Goal: Ask a question

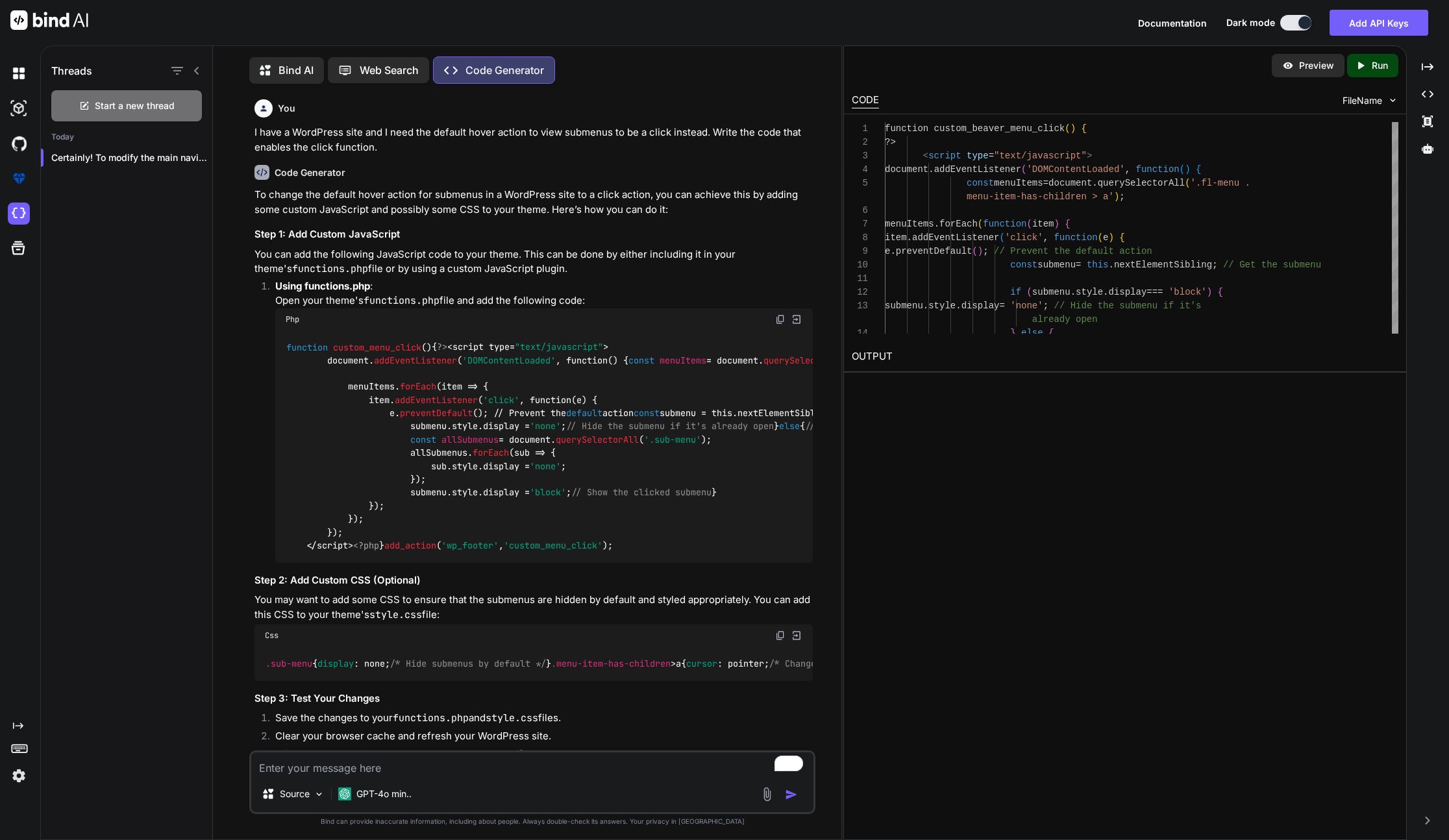
scroll to position [2859, 0]
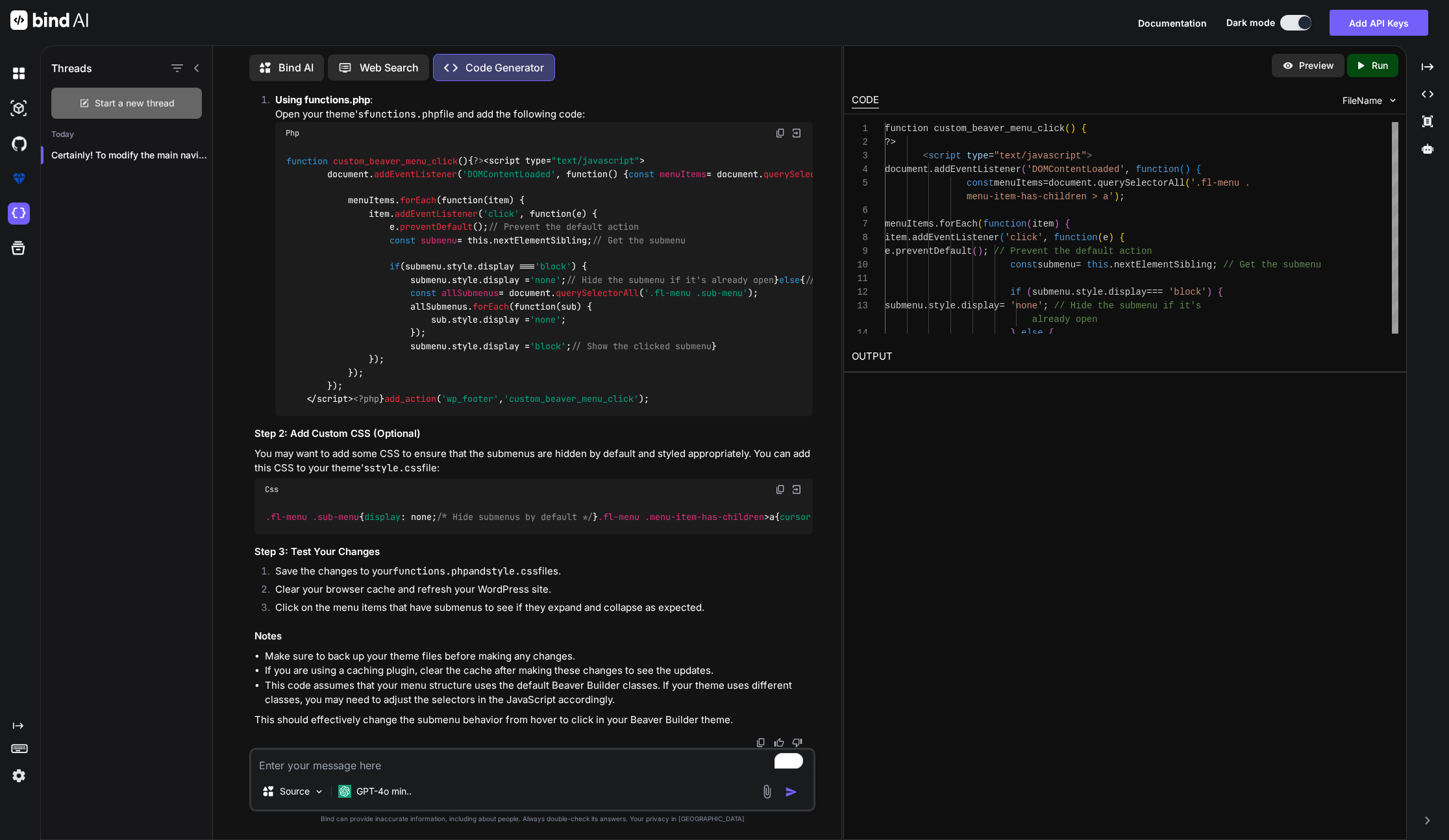
click at [142, 101] on span "Start a new thread" at bounding box center [134, 103] width 80 height 13
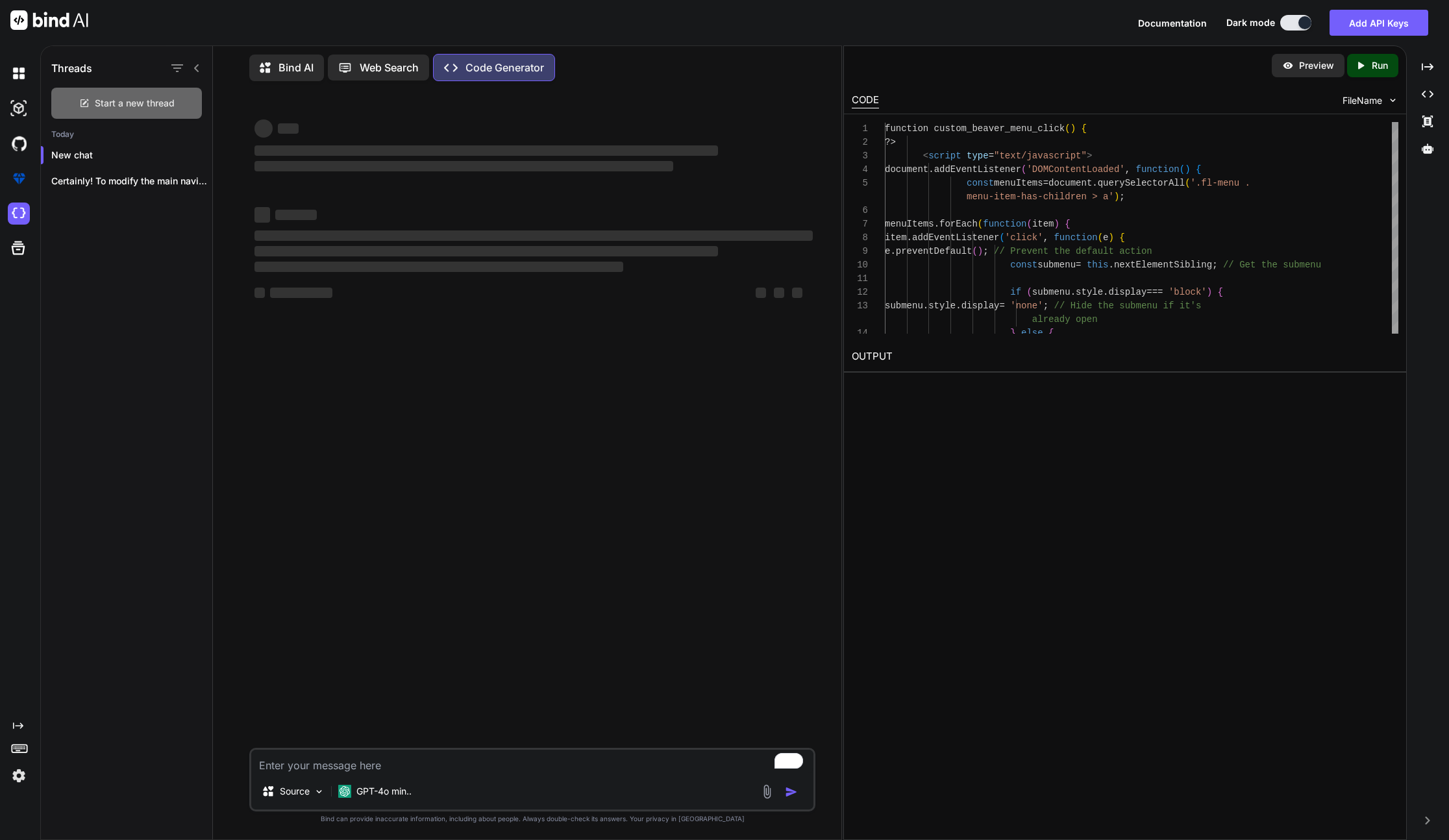
type textarea "x"
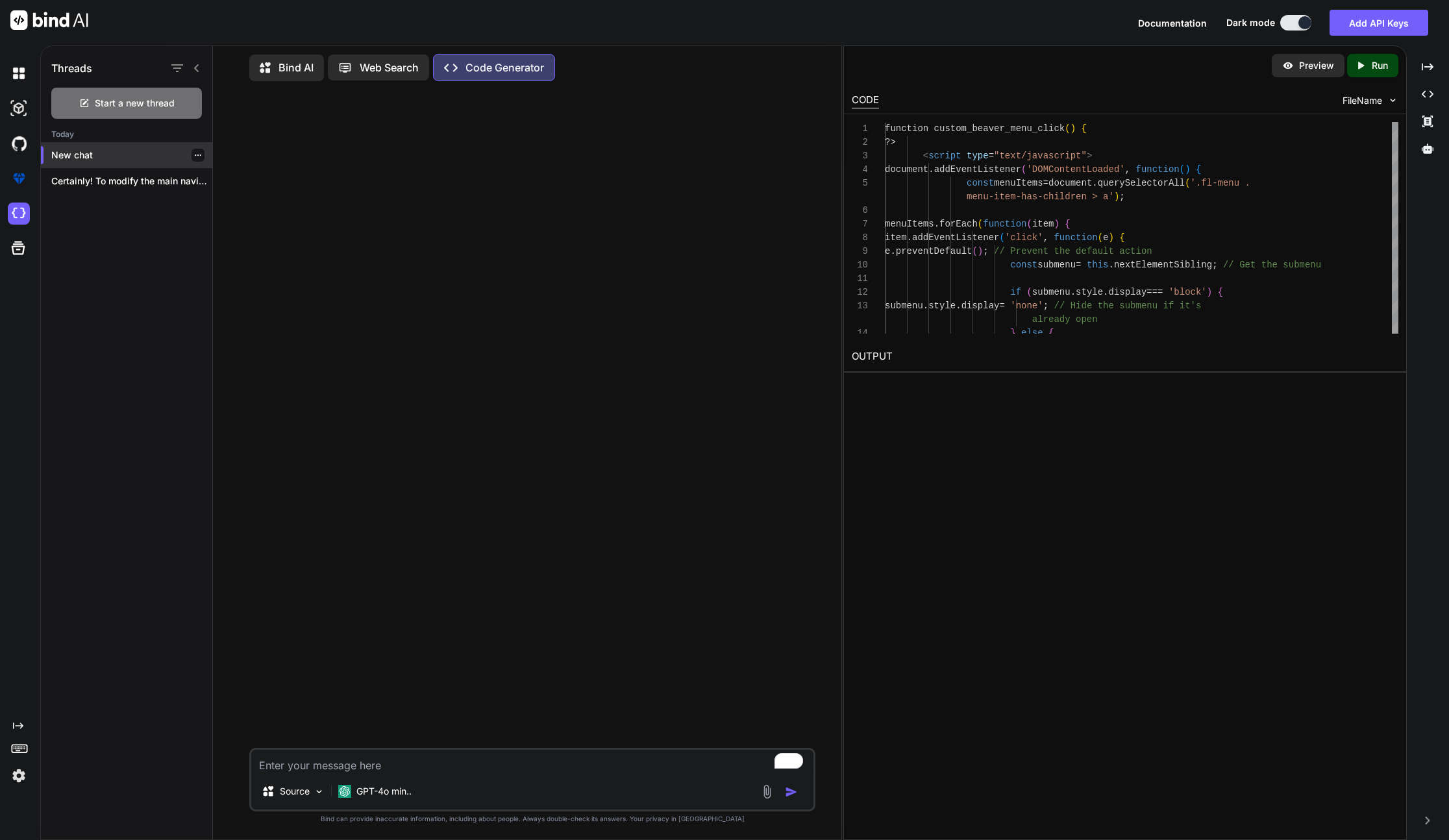
click at [134, 153] on p "New chat" at bounding box center [131, 154] width 161 height 13
click at [341, 766] on textarea "To enrich screen reader interactions, please activate Accessibility in Grammarl…" at bounding box center [532, 761] width 562 height 23
type textarea "T"
paste textarea "!function(e){FLTheme={init:function(){this._bind()},_bind:function(){var a=this…"
type textarea "!function(e){FLTheme={init:function(){this._bind()},_bind:function(){var a=this…"
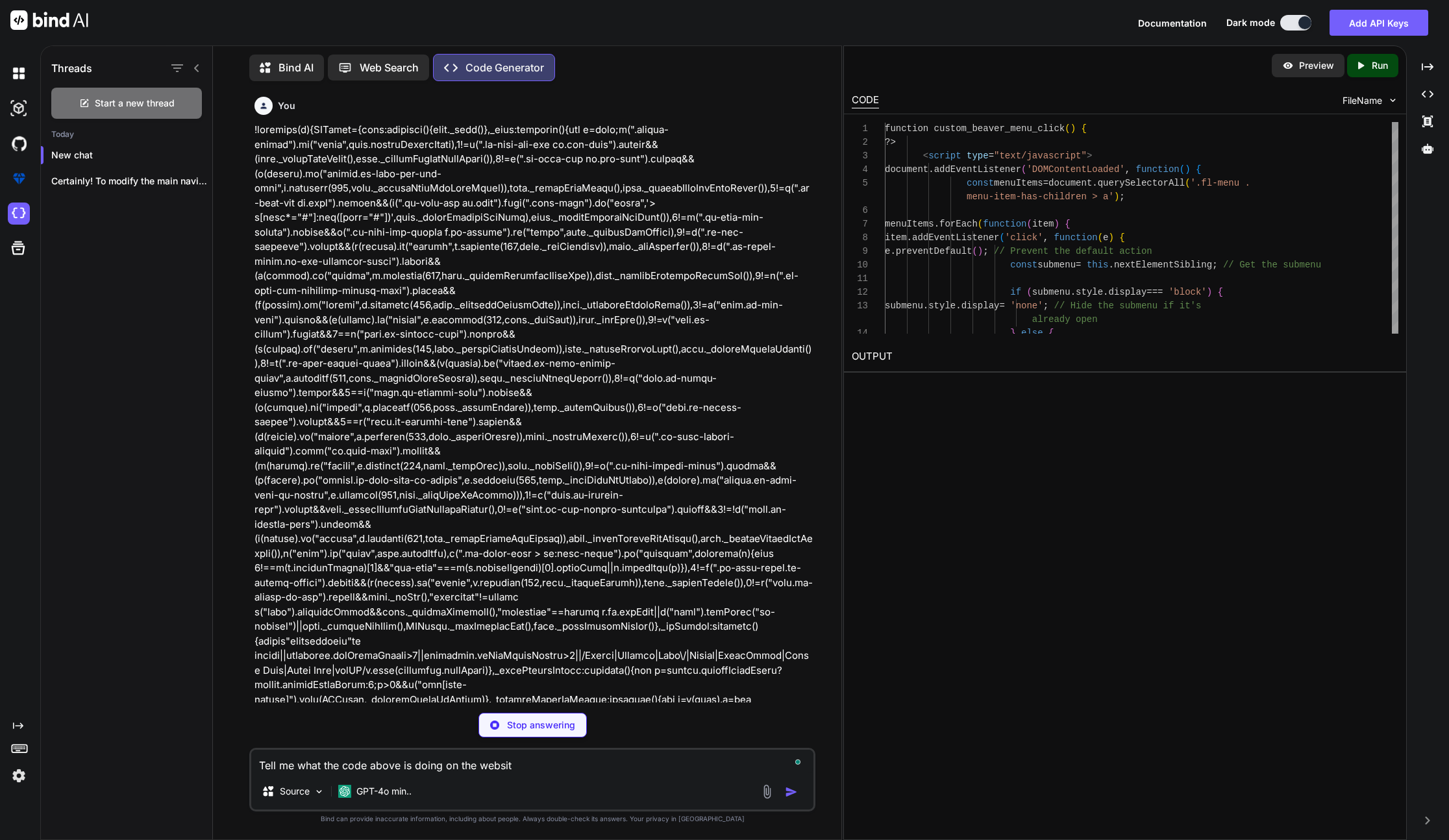
scroll to position [14, 0]
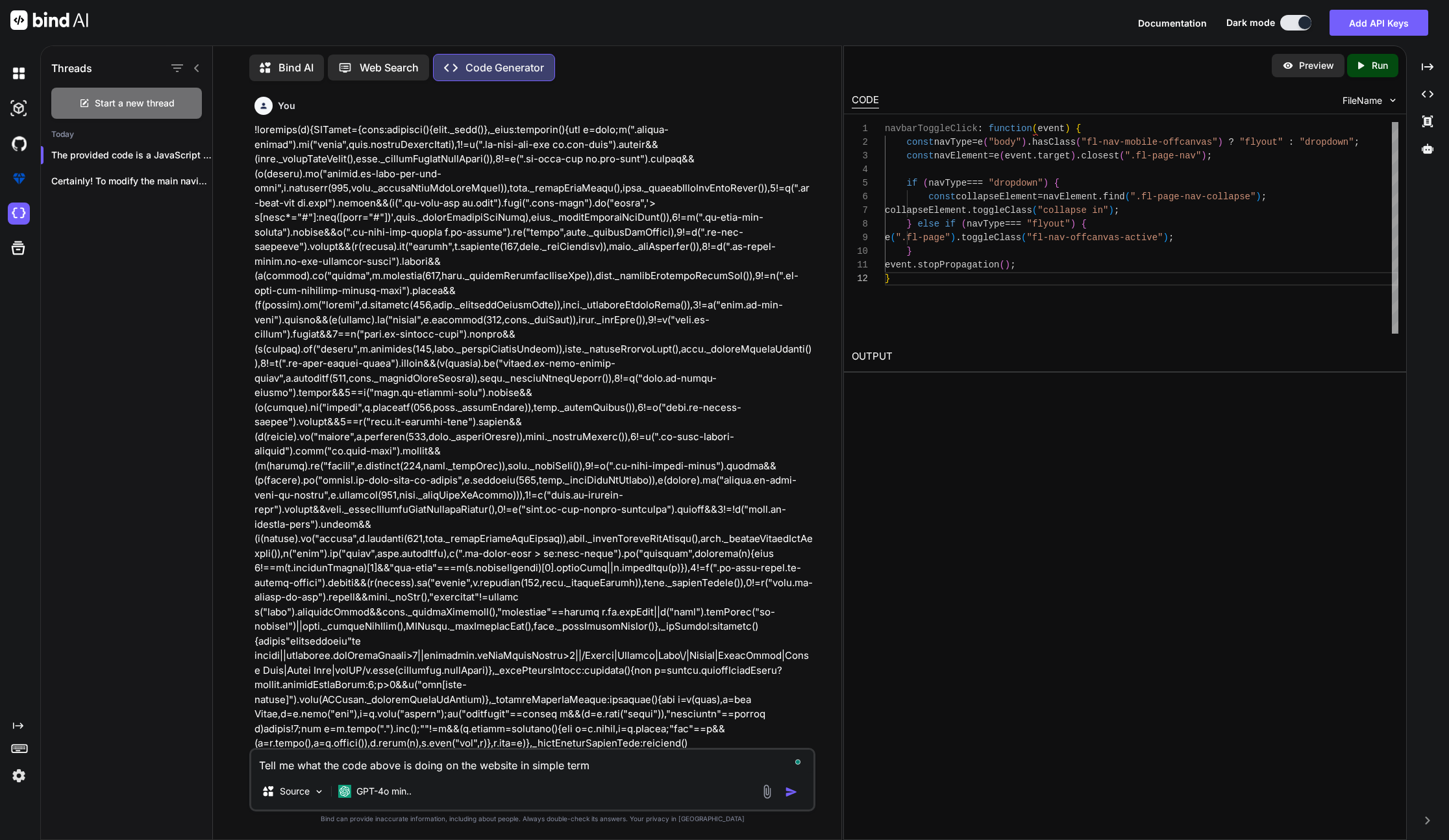
type textarea "Tell me what the code above is doing on the website in simple terms"
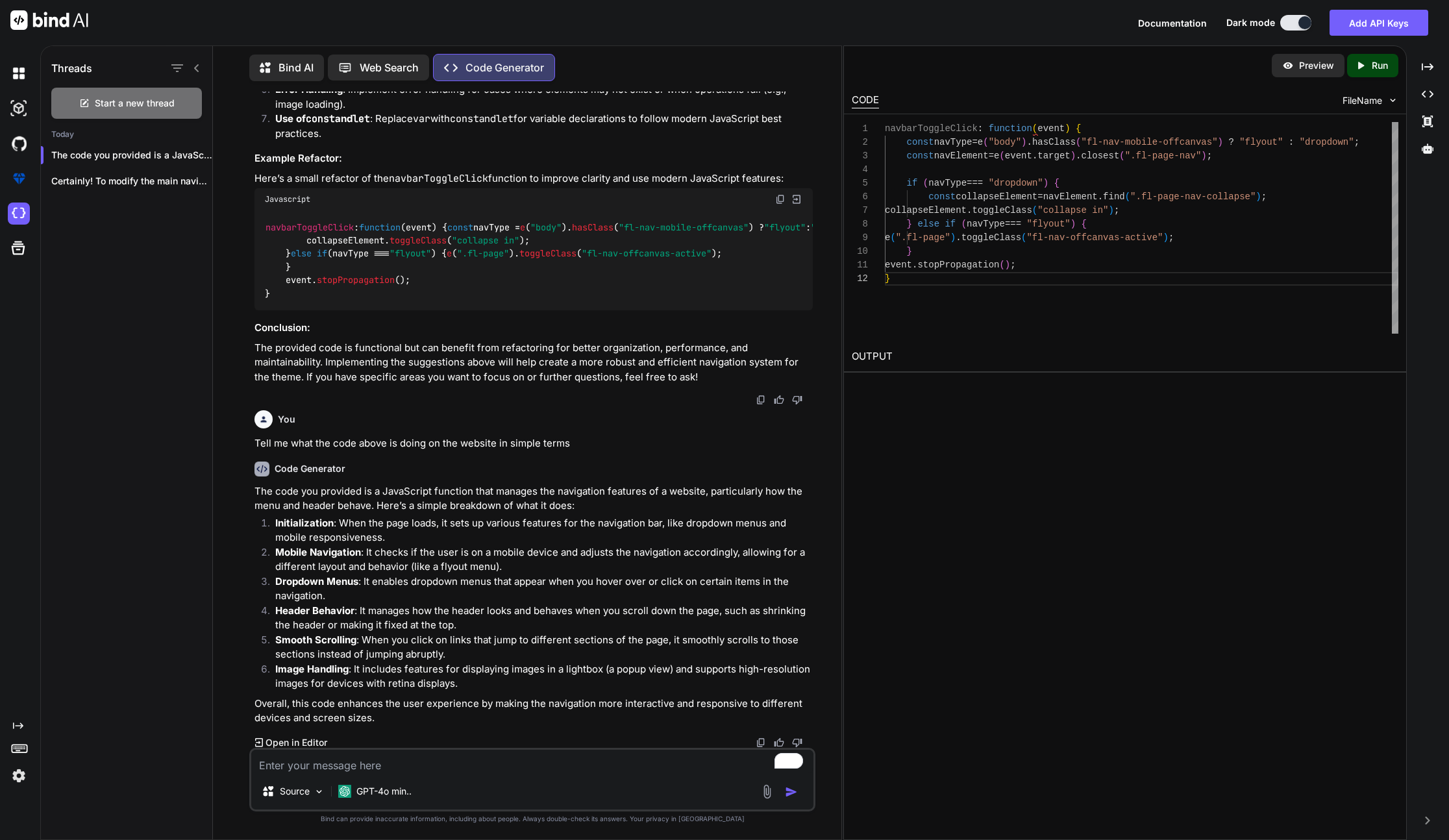
scroll to position [4026, 0]
type textarea "help me fix the desktop nav hover function to use onClick for the trigger to di…"
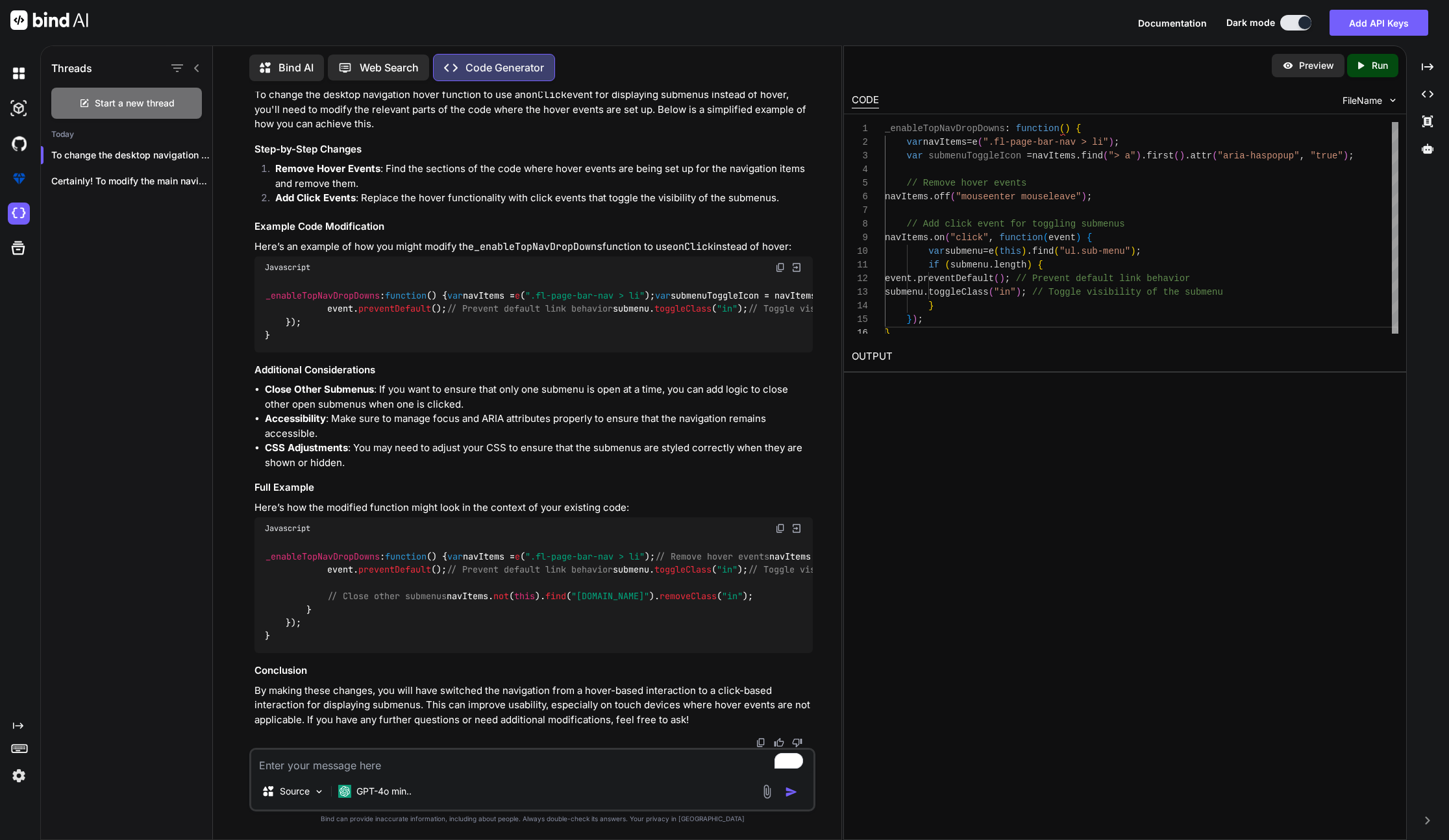
scroll to position [5068, 0]
drag, startPoint x: 265, startPoint y: 411, endPoint x: 274, endPoint y: 440, distance: 30.4
click at [274, 550] on code "_enableTopNavDropDowns : function ( ) { var navItems = e ( ".fl-page-bar-nav > …" at bounding box center [971, 596] width 1413 height 93
click at [434, 766] on textarea "To enrich screen reader interactions, please activate Accessibility in Grammarl…" at bounding box center [532, 761] width 562 height 23
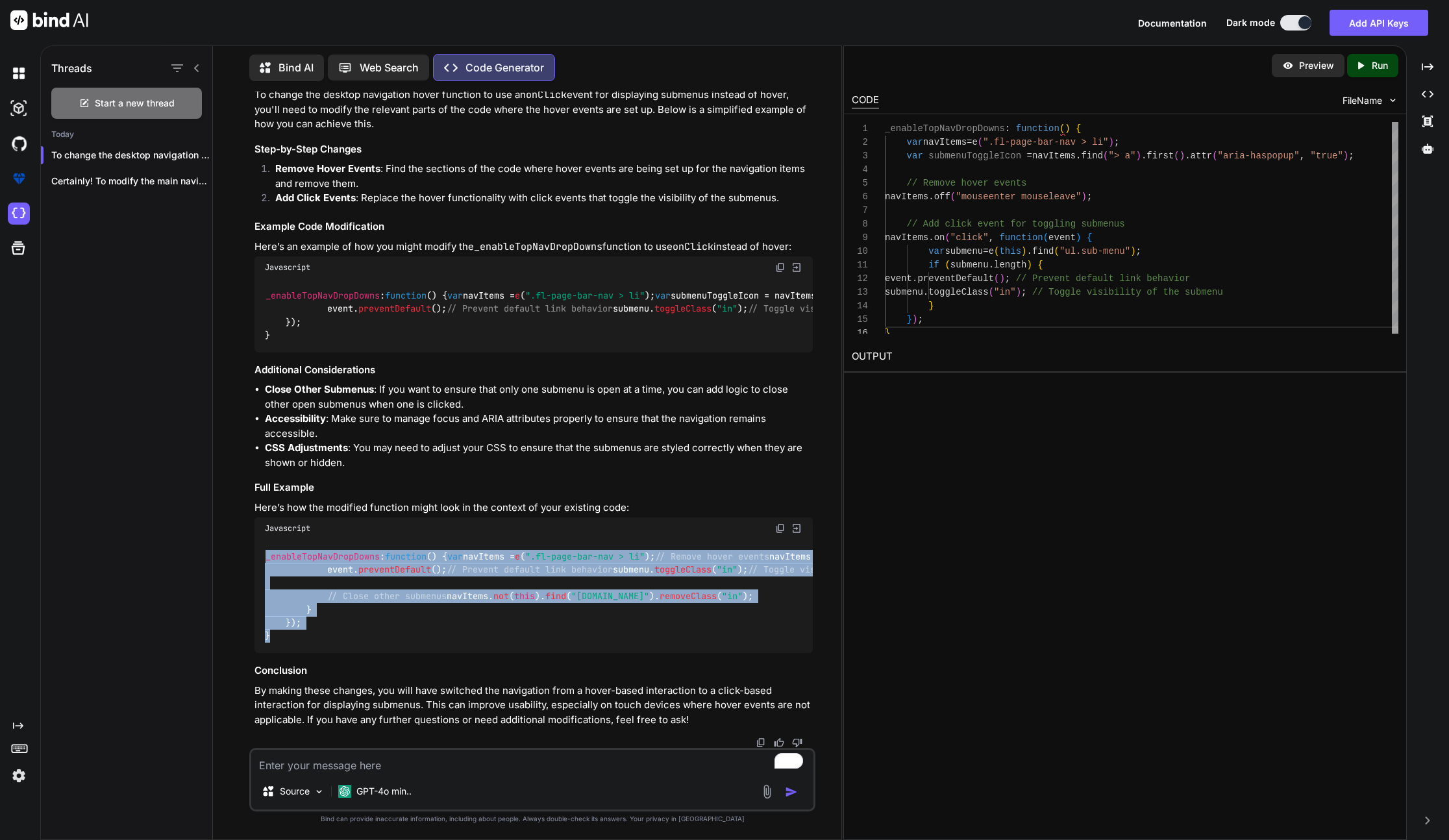
drag, startPoint x: 258, startPoint y: 410, endPoint x: 345, endPoint y: 641, distance: 246.8
click at [345, 640] on div "_enableTopNavDropDowns : function ( ) { var navItems = e ( ".fl-page-bar-nav > …" at bounding box center [533, 596] width 559 height 113
copy code "_enableTopNavDropDowns : function ( ) { var navItems = e ( ".fl-page-bar-nav > …"
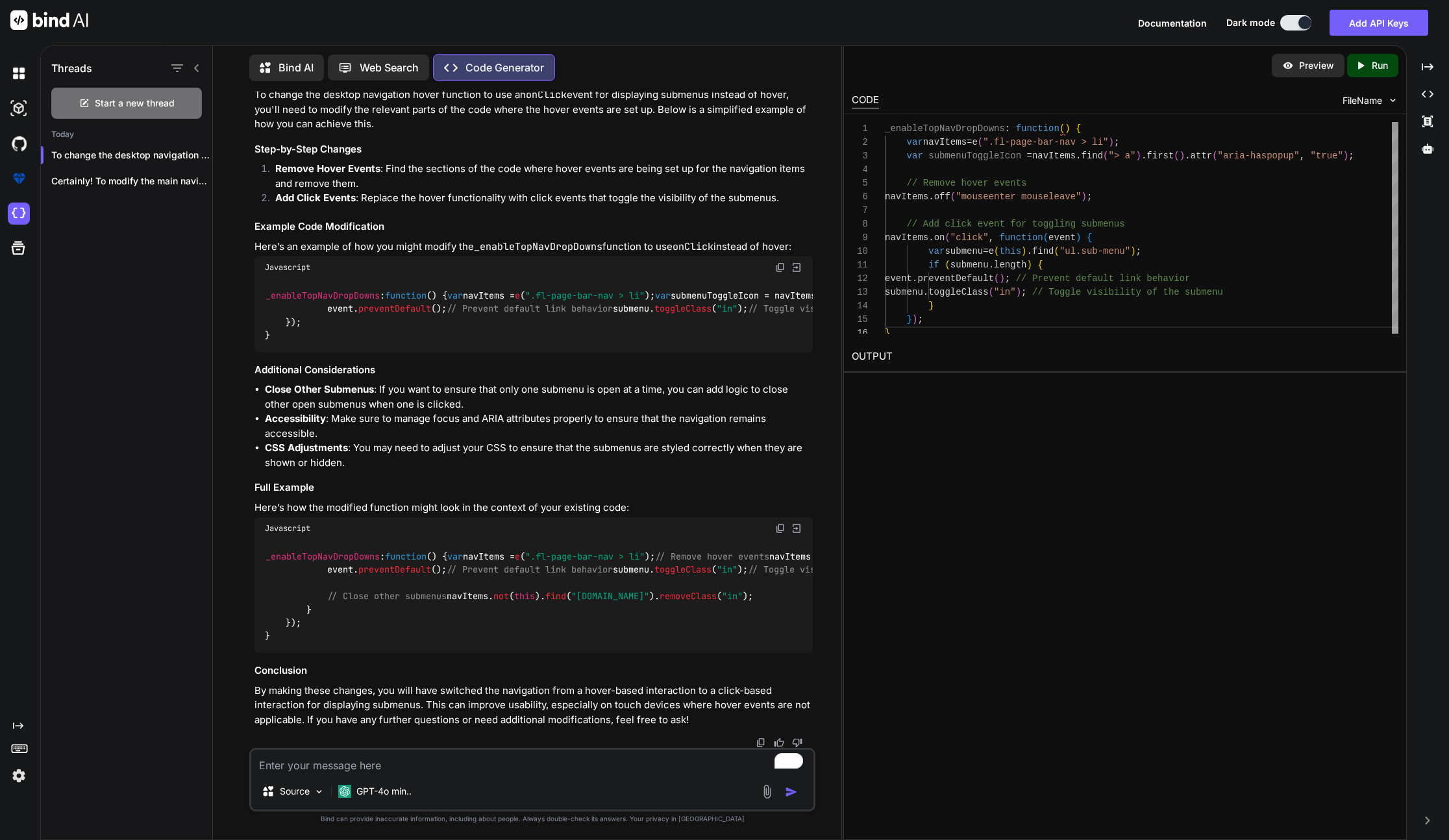
click at [664, 539] on div "_enableTopNavDropDowns : function ( ) { var navItems = e ( ".fl-page-bar-nav > …" at bounding box center [533, 596] width 559 height 113
click at [493, 770] on textarea "To enrich screen reader interactions, please activate Accessibility in Grammarl…" at bounding box center [532, 761] width 562 height 23
click at [468, 764] on textarea "To enrich screen reader interactions, please activate Accessibility in Grammarl…" at bounding box center [532, 761] width 562 height 23
type textarea "o"
type textarea "would this code benfit from adding an event listener?"
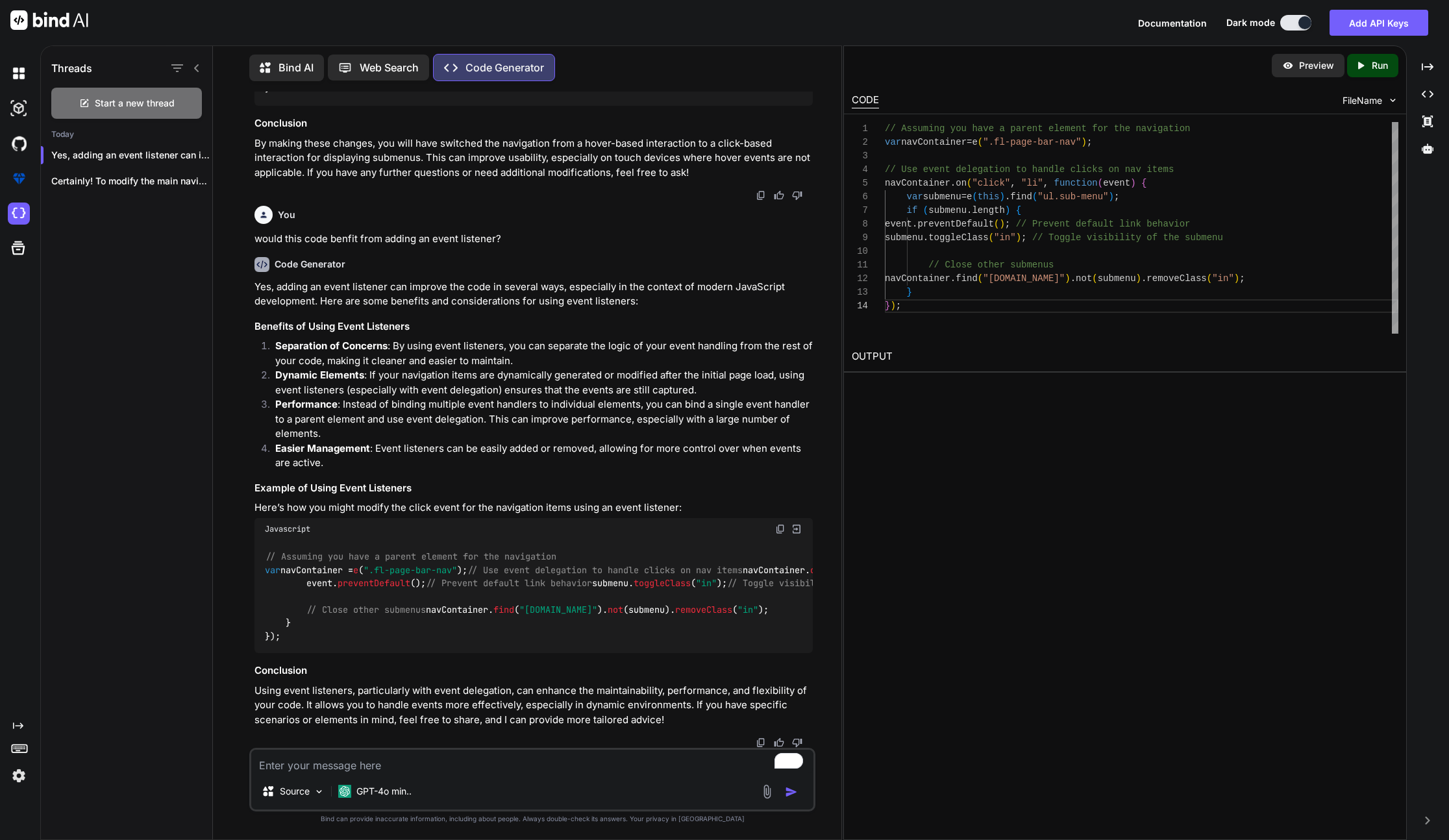
scroll to position [5709, 0]
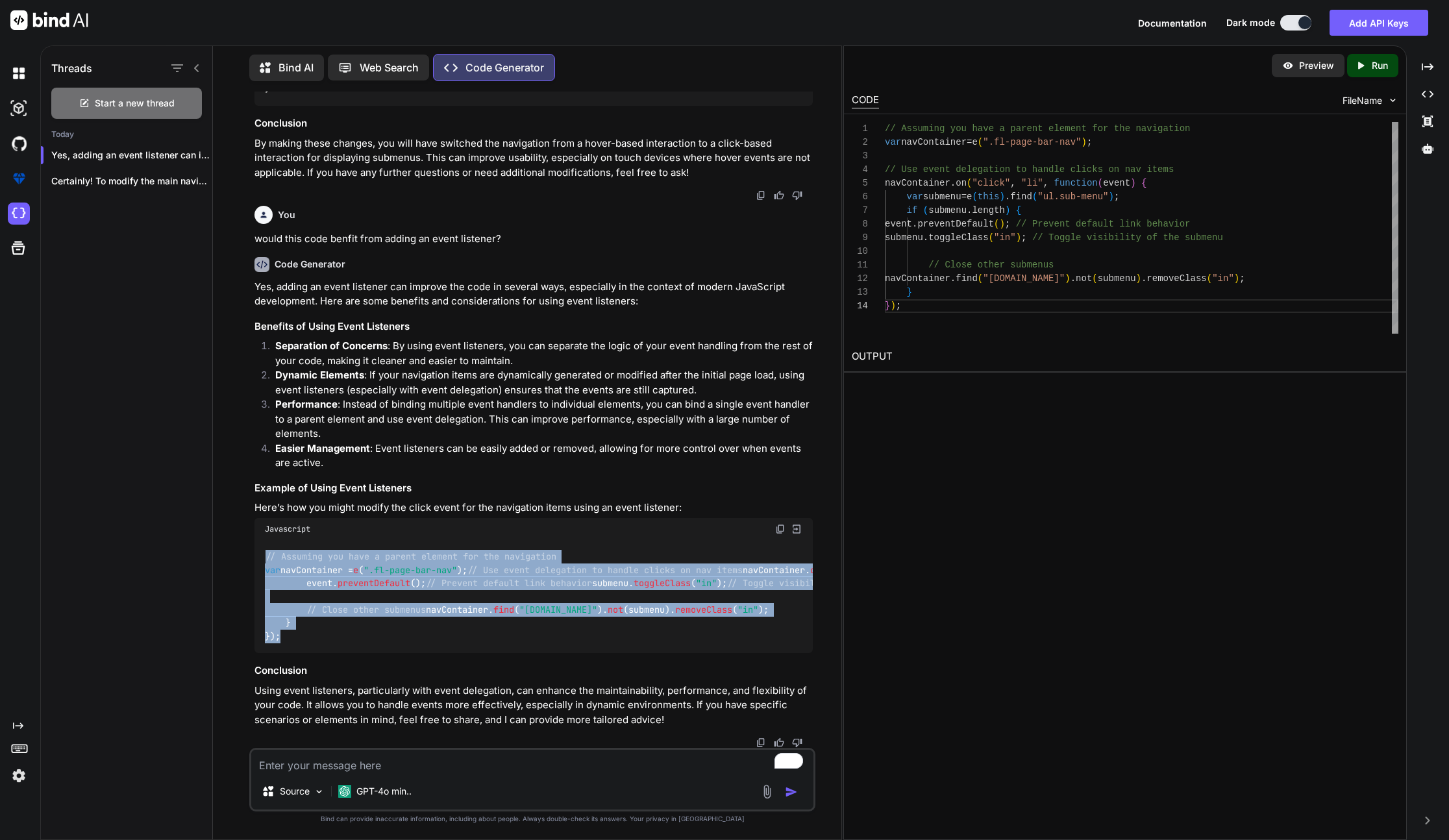
drag, startPoint x: 262, startPoint y: 460, endPoint x: 324, endPoint y: 636, distance: 186.6
click at [324, 636] on div "// Assuming you have a parent element for the navigation var navContainer = e (…" at bounding box center [533, 596] width 559 height 113
copy code "// Assuming you have a parent element for the navigation var navContainer = e (…"
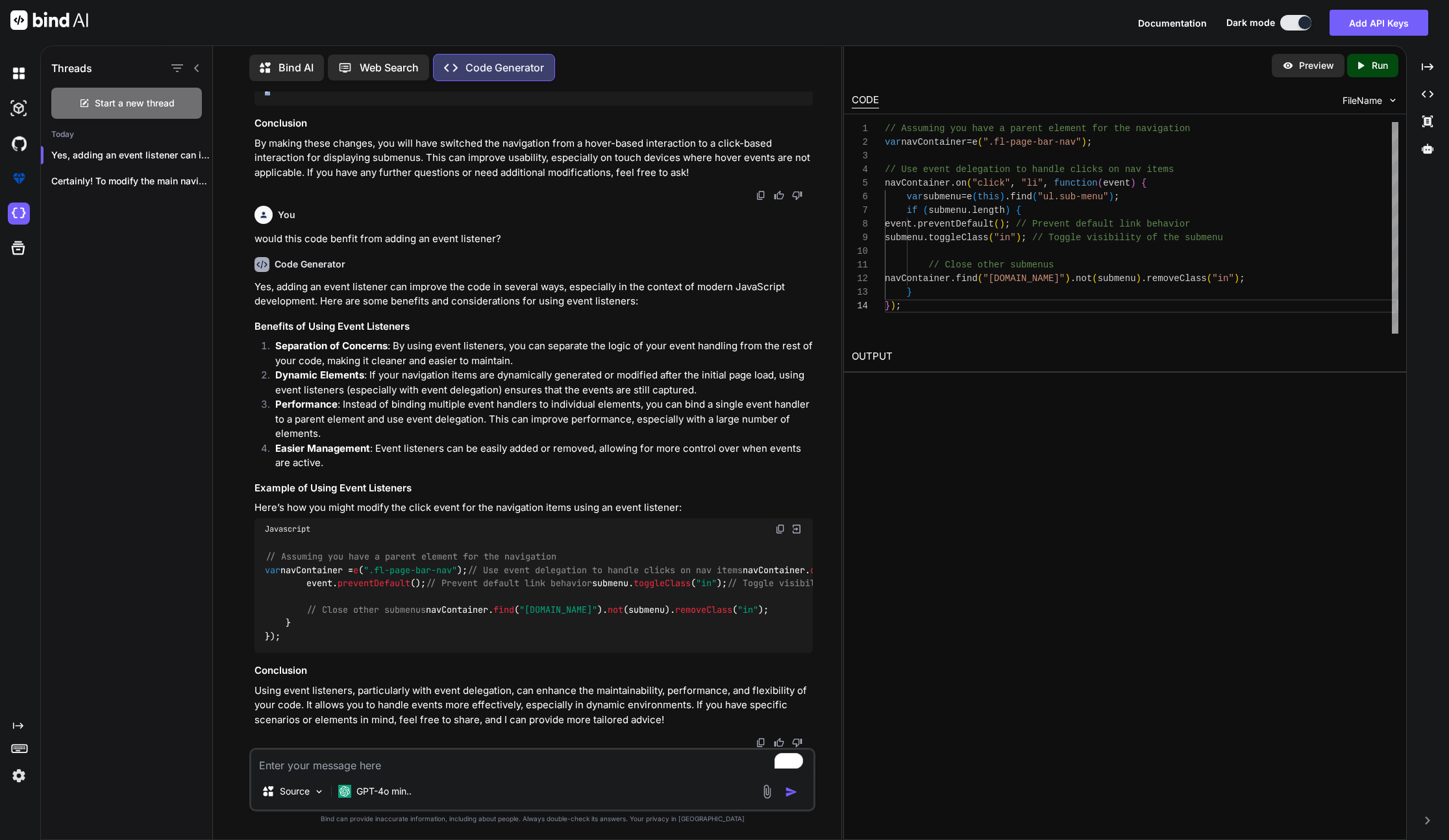
drag, startPoint x: 264, startPoint y: 191, endPoint x: 413, endPoint y: 433, distance: 284.2
click at [412, 106] on div "_enableTopNavDropDowns : function ( ) { var navItems = e ( ".fl-page-bar-nav > …" at bounding box center [533, 49] width 559 height 113
copy code "_enableTopNavDropDowns : function ( ) { var navItems = e ( ".fl-page-bar-nav > …"
